Goal: Task Accomplishment & Management: Use online tool/utility

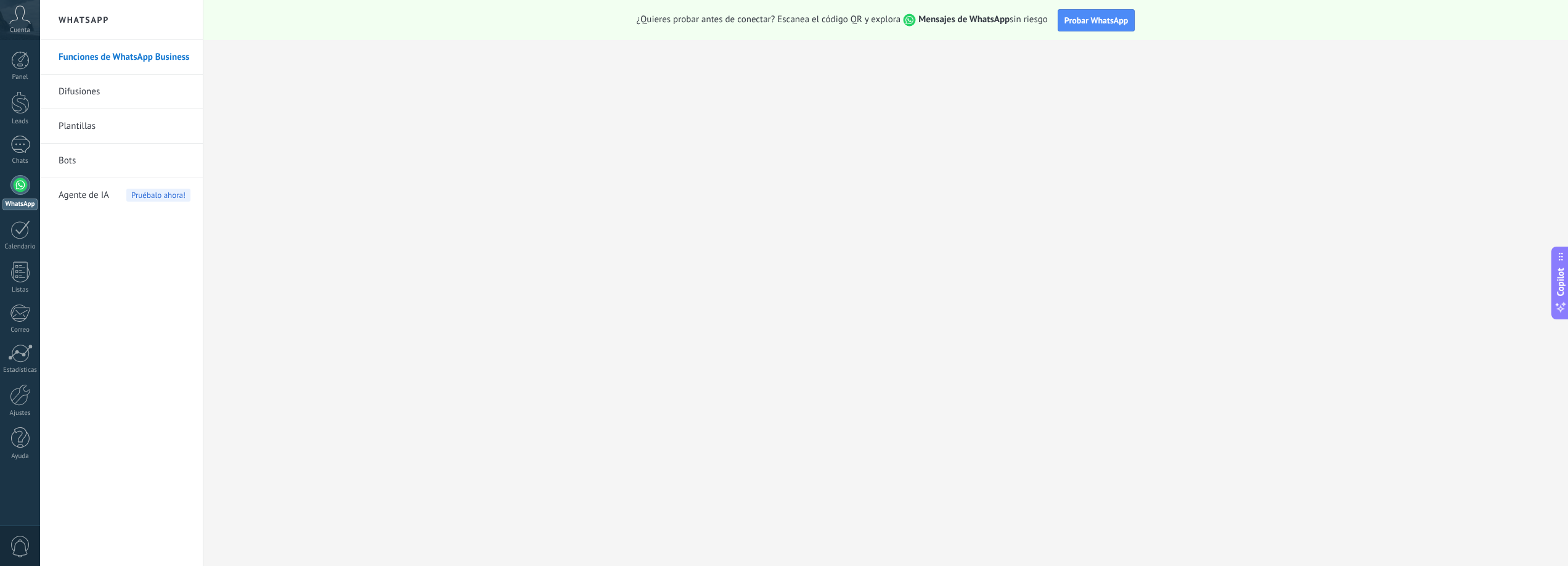
click at [18, 19] on icon at bounding box center [20, 15] width 22 height 19
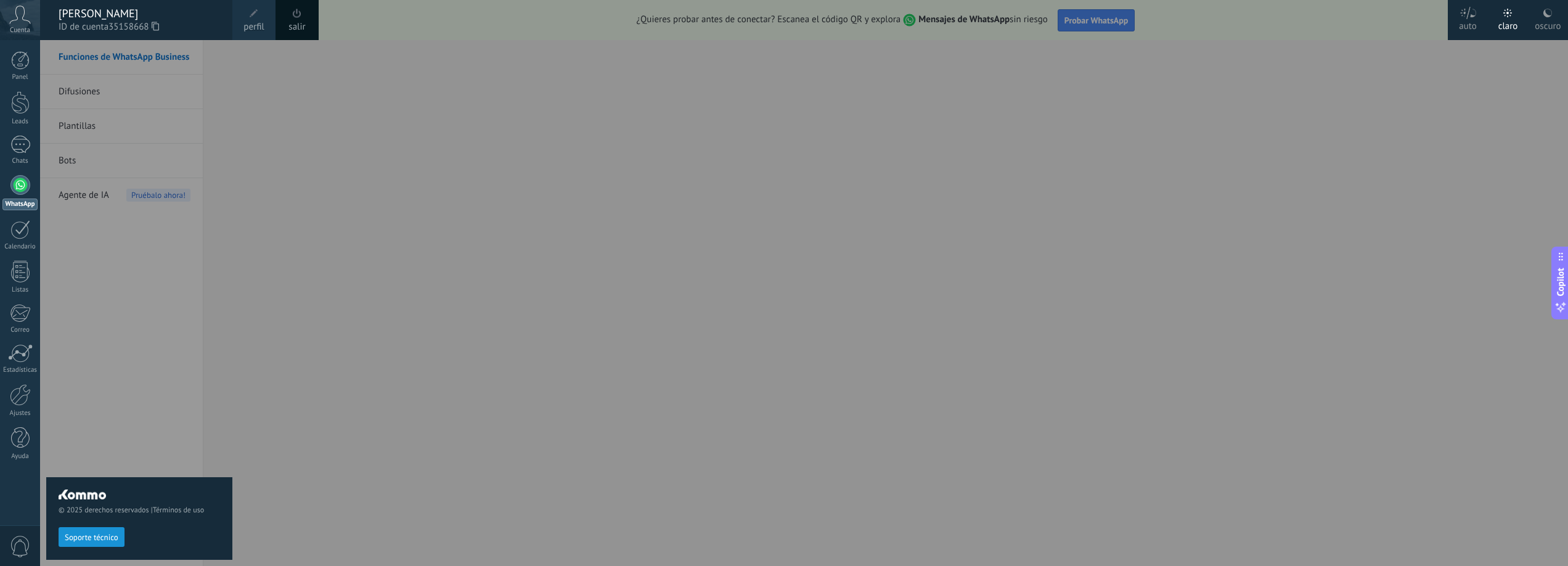
click at [261, 80] on div at bounding box center [824, 283] width 1568 height 566
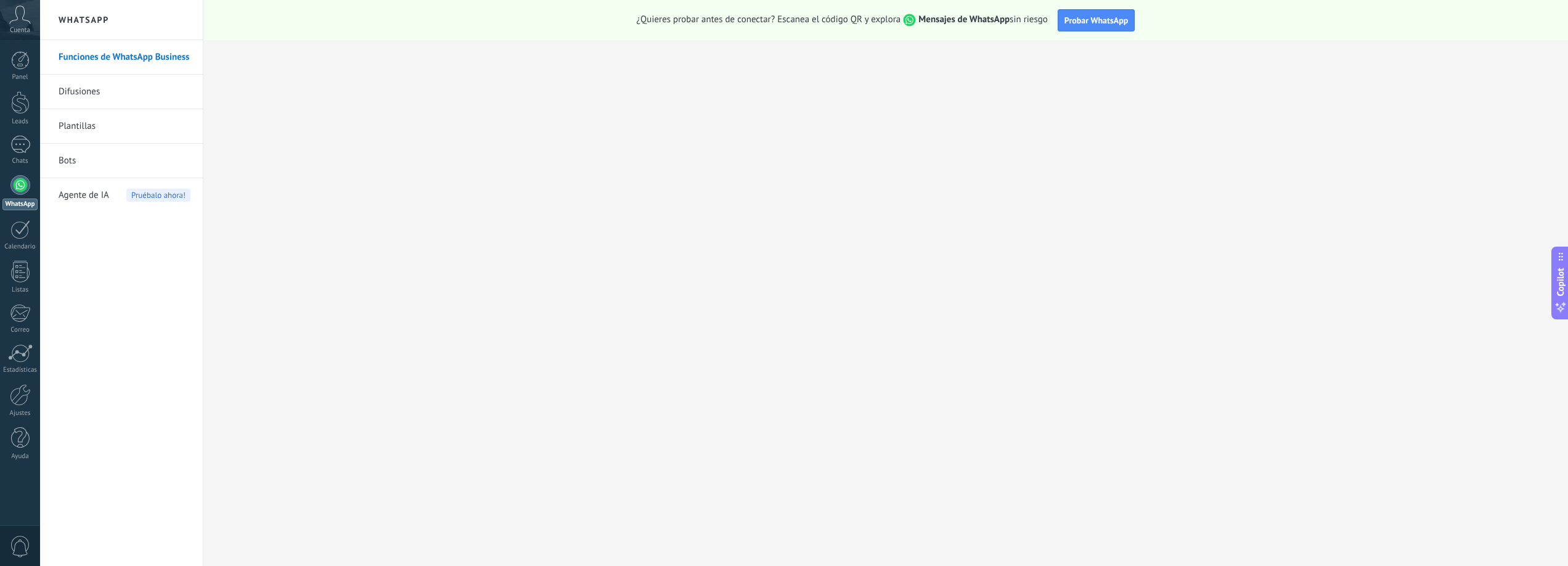
click at [116, 134] on link "Plantillas" at bounding box center [124, 126] width 132 height 35
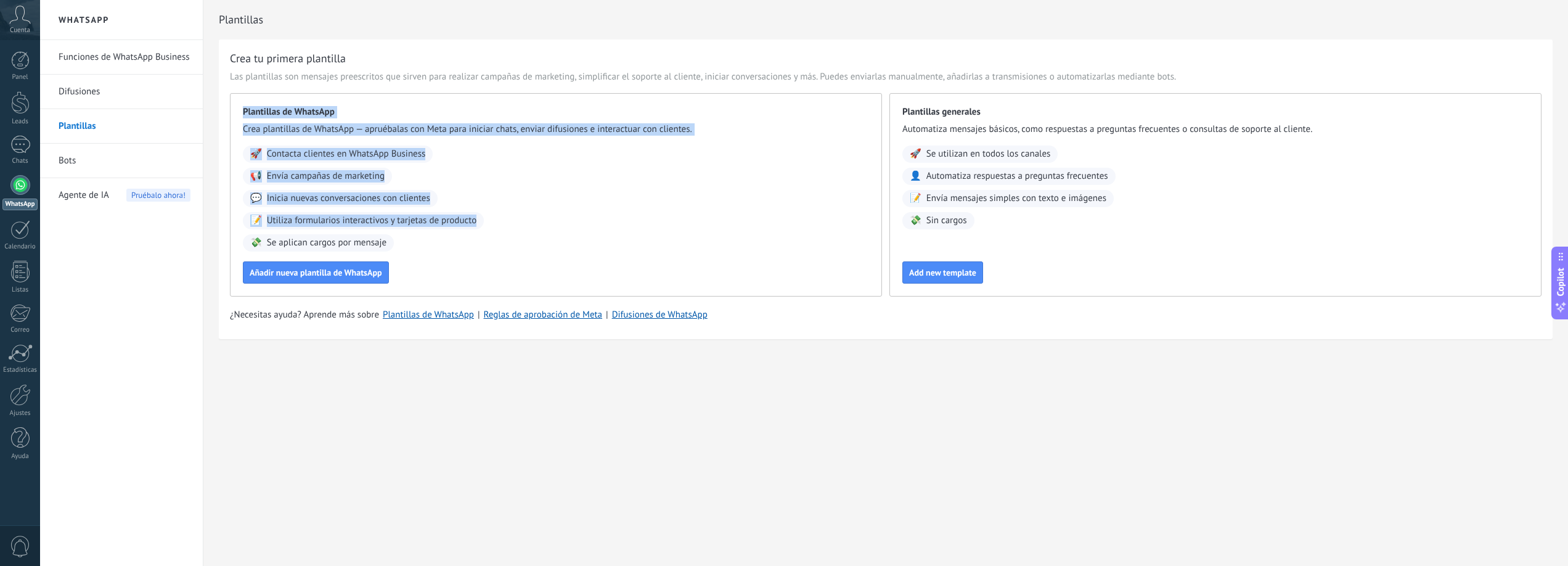
drag, startPoint x: 236, startPoint y: 108, endPoint x: 447, endPoint y: 254, distance: 256.6
click at [447, 254] on div "Plantillas de WhatsApp Crea plantillas de WhatsApp — apruébalas con Meta para i…" at bounding box center [556, 195] width 652 height 204
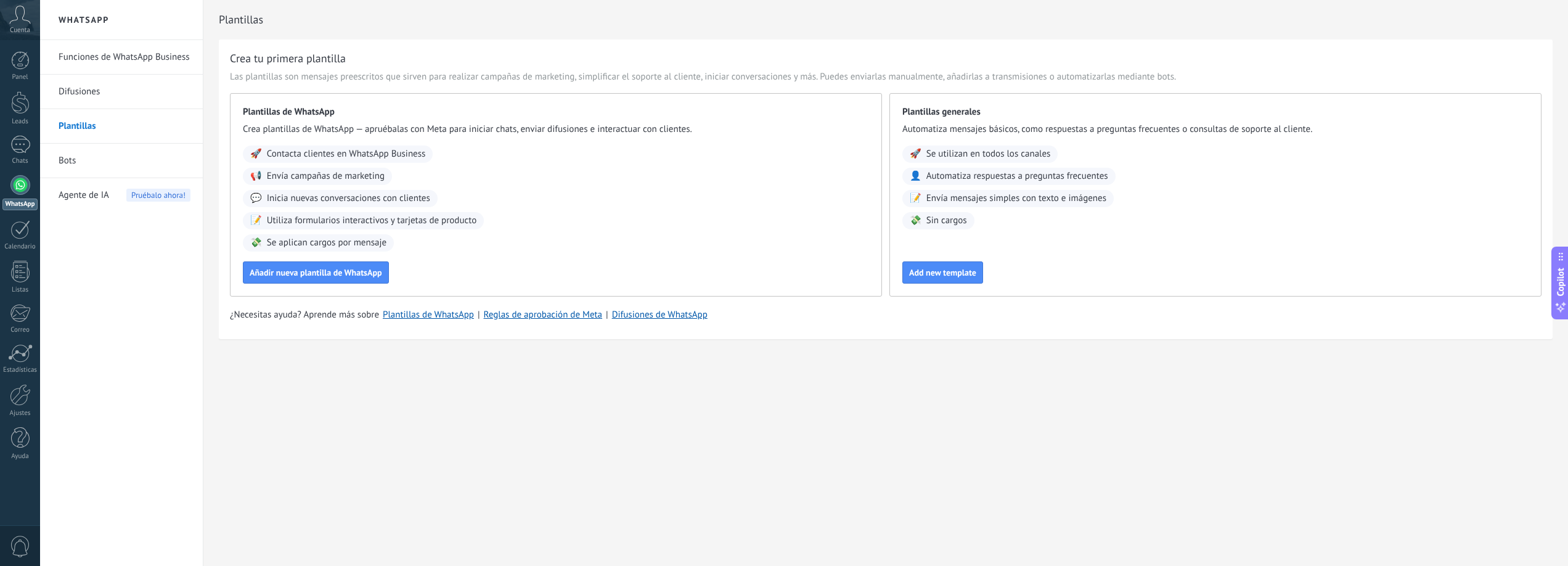
click at [431, 251] on div "🚀 Contacta clientes en WhatsApp Business 📢 Envía campañas de marketing 💬 Inicia…" at bounding box center [556, 199] width 626 height 106
click at [86, 162] on link "Bots" at bounding box center [124, 161] width 132 height 35
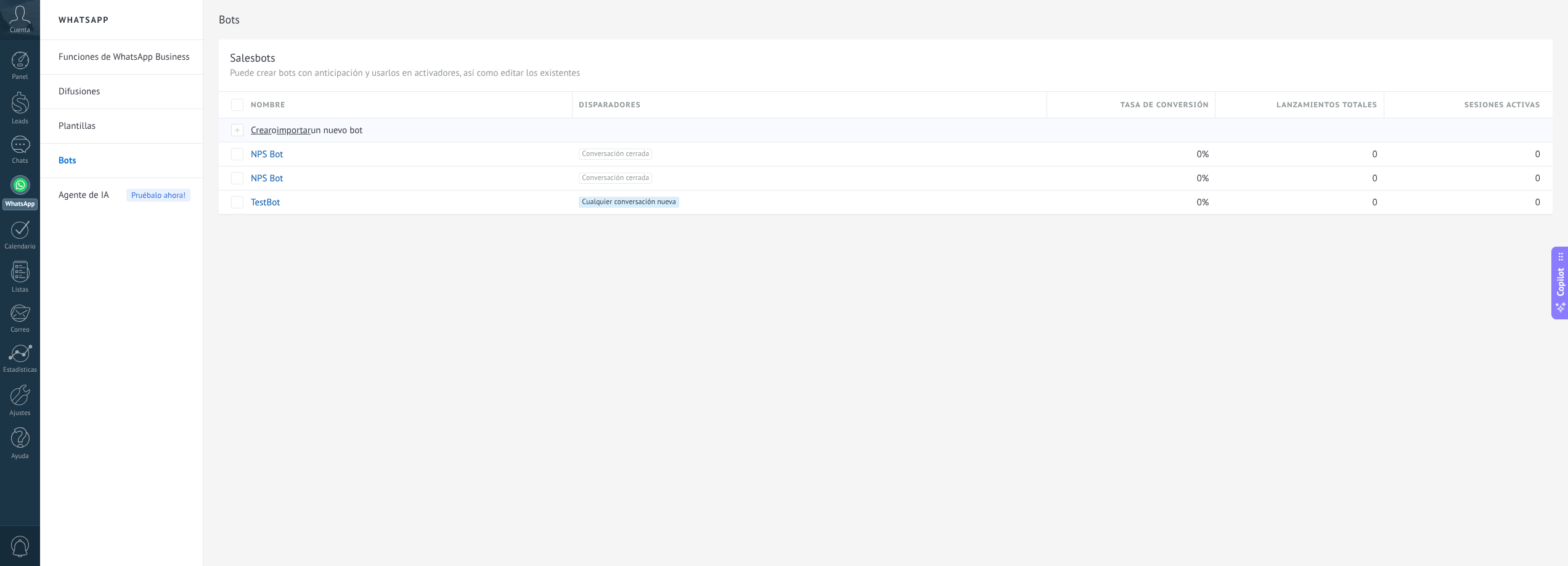
click at [300, 128] on span "importar" at bounding box center [294, 130] width 35 height 12
click at [0, 0] on input "importar un nuevo bot" at bounding box center [0, 0] width 0 height 0
